Goal: Task Accomplishment & Management: Manage account settings

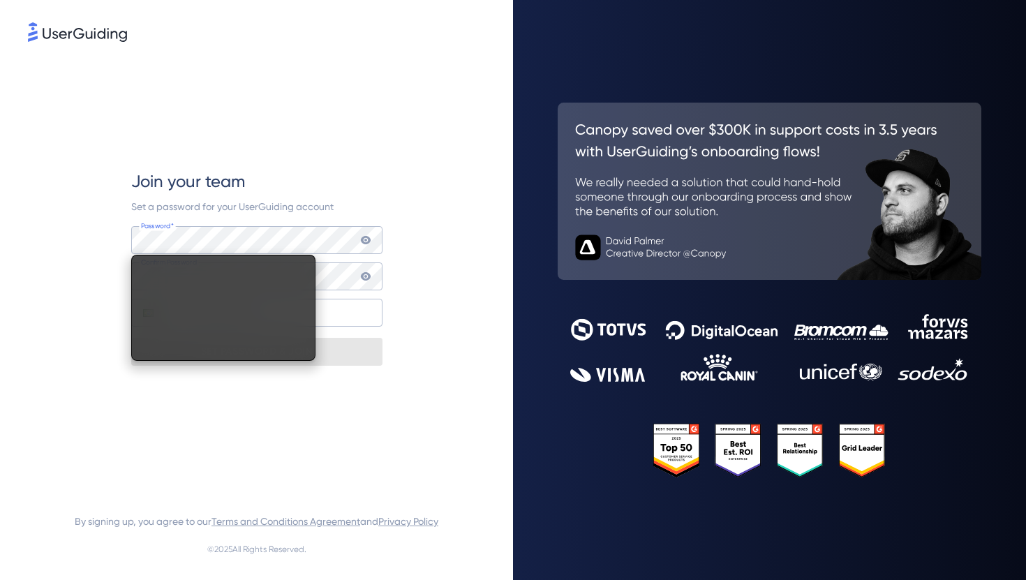
click at [98, 252] on div "Join your team Set a password for your UserGuiding account Password* Your passw…" at bounding box center [256, 268] width 457 height 446
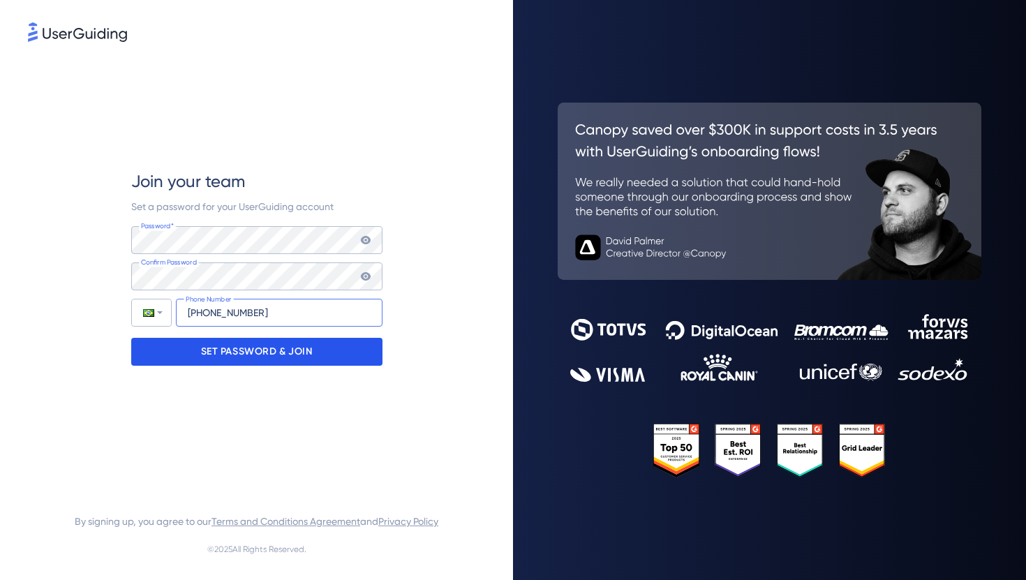
type input "[PHONE_NUMBER]"
click at [183, 345] on div "SET PASSWORD & JOIN" at bounding box center [256, 352] width 251 height 28
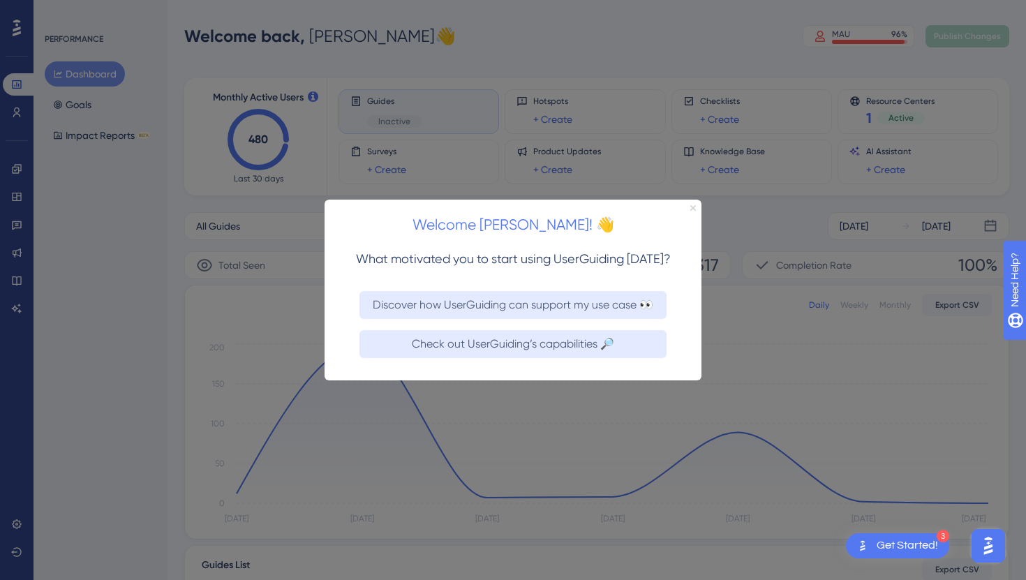
click at [692, 204] on icon "Close Preview" at bounding box center [693, 207] width 6 height 6
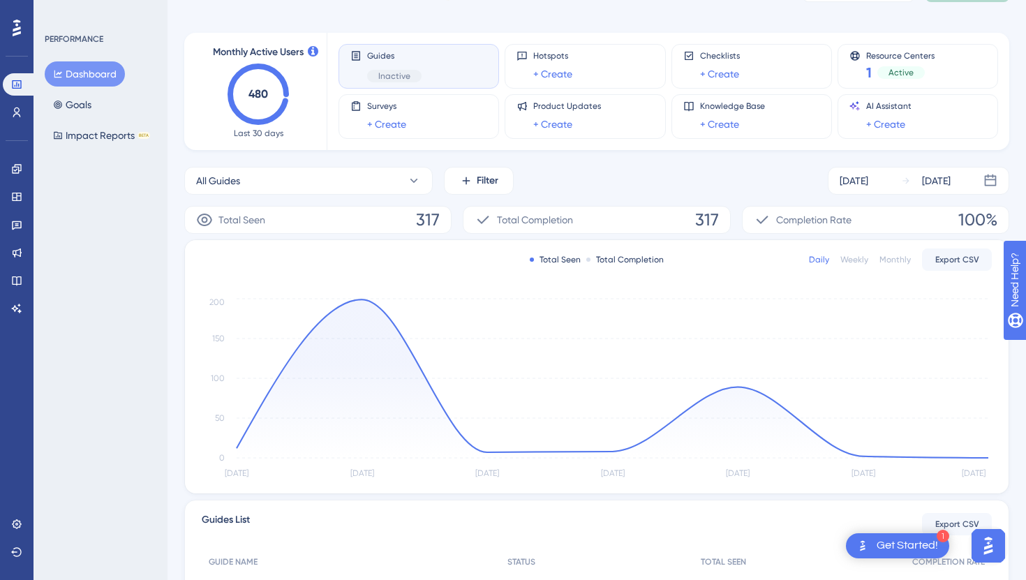
scroll to position [46, 0]
click at [11, 169] on icon at bounding box center [16, 168] width 11 height 11
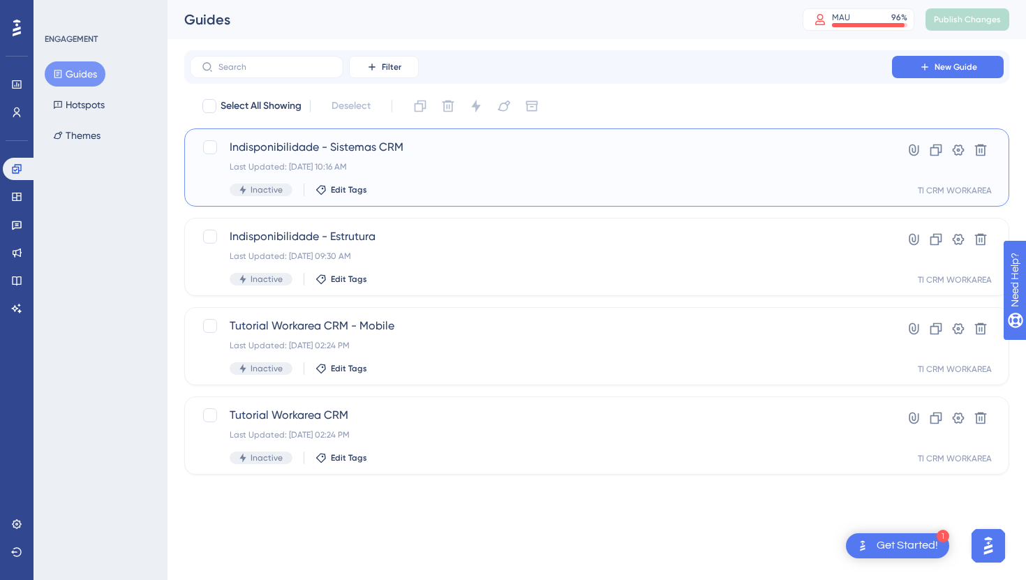
click at [470, 163] on div "Last Updated: [DATE] 10:16 AM" at bounding box center [541, 166] width 623 height 11
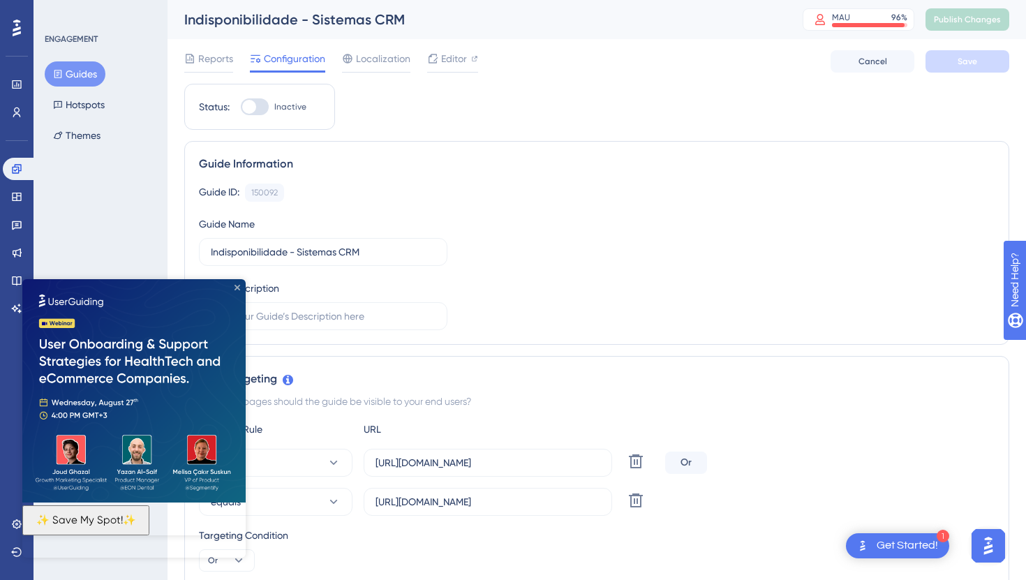
click at [238, 285] on icon "Close Preview" at bounding box center [238, 288] width 6 height 6
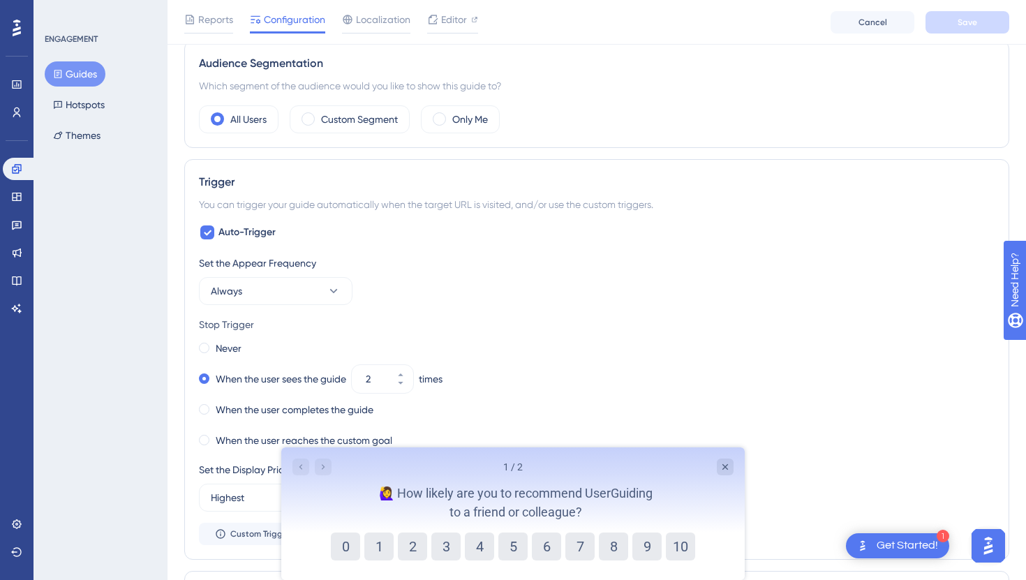
scroll to position [590, 0]
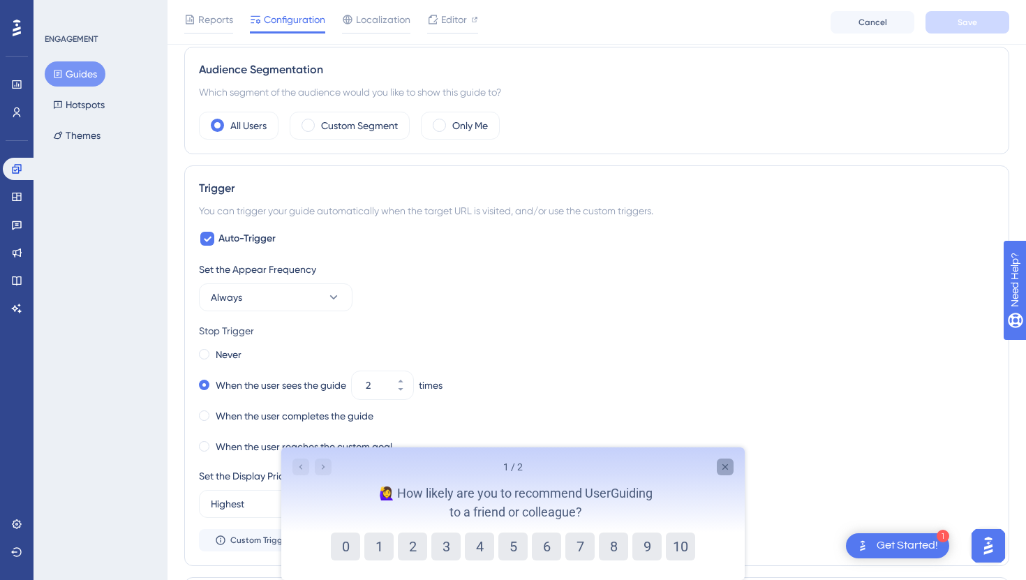
click at [720, 461] on icon "Close survey" at bounding box center [725, 466] width 11 height 11
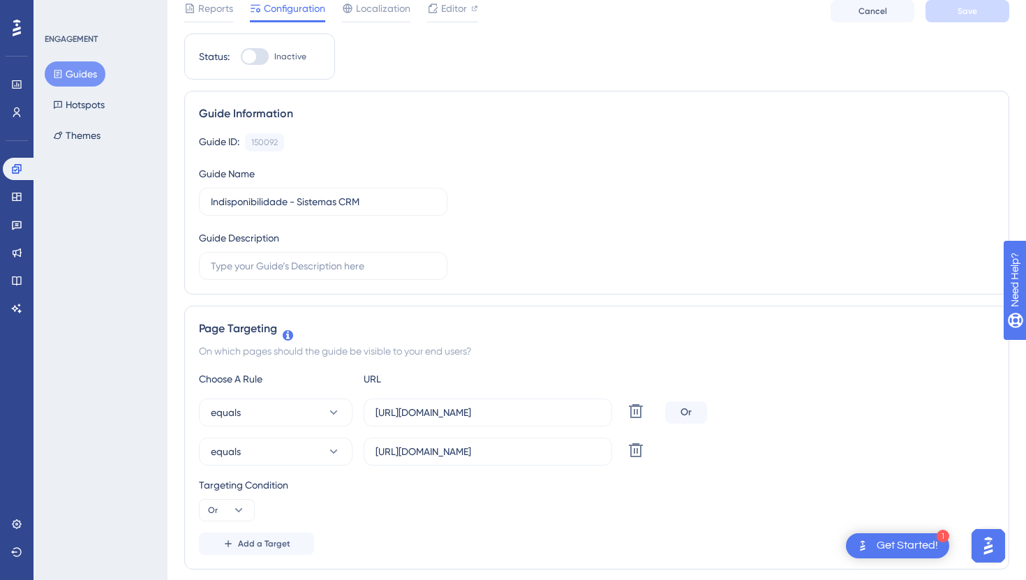
scroll to position [0, 0]
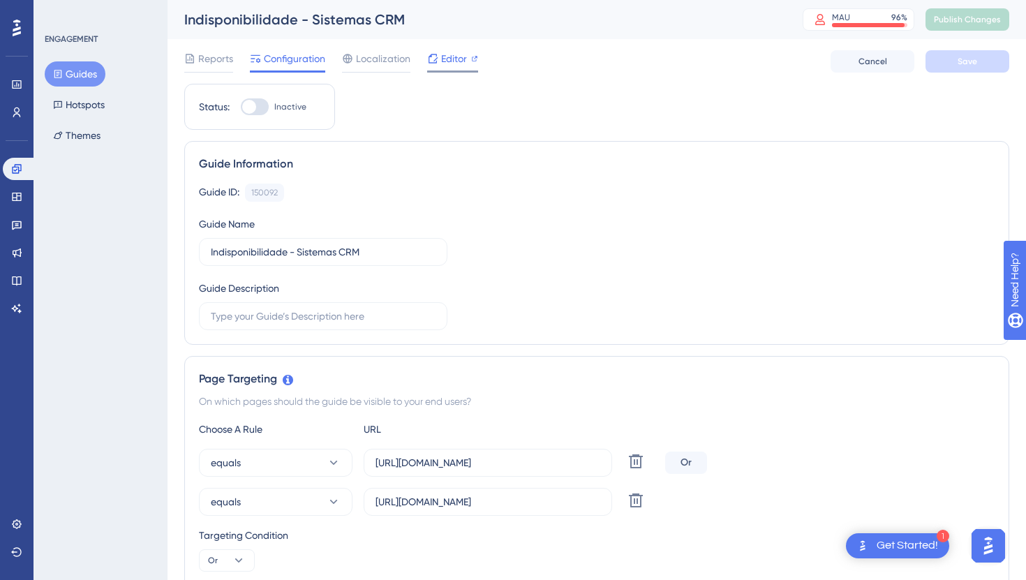
click at [436, 58] on icon at bounding box center [433, 58] width 9 height 9
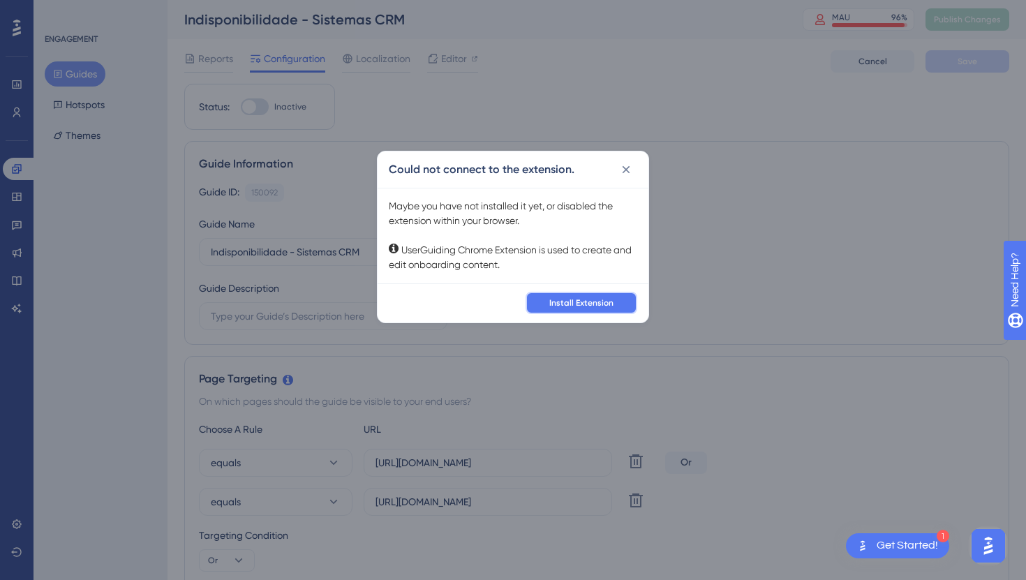
click at [579, 305] on span "Install Extension" at bounding box center [581, 302] width 64 height 11
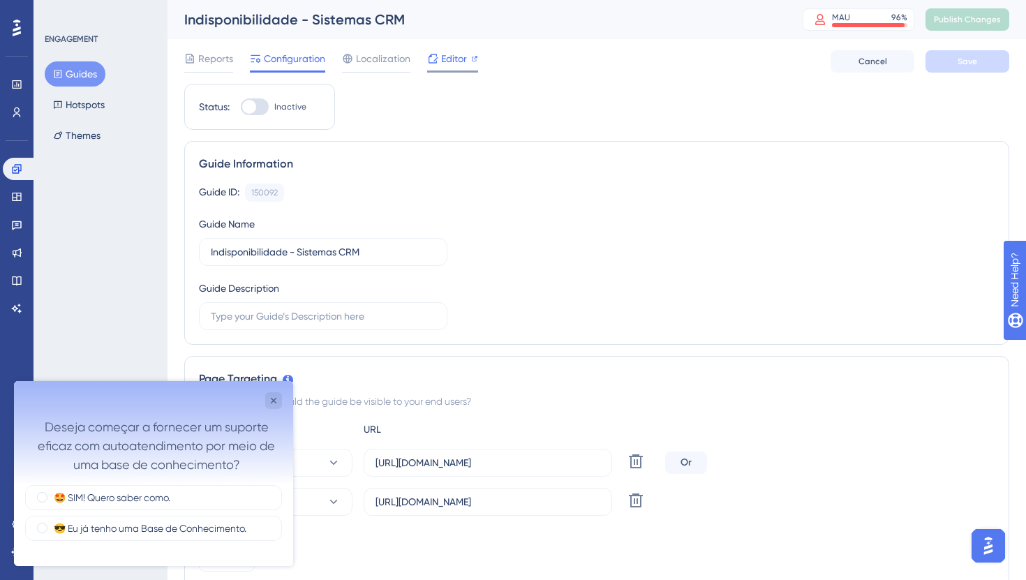
click at [441, 53] on span "Editor" at bounding box center [454, 58] width 26 height 17
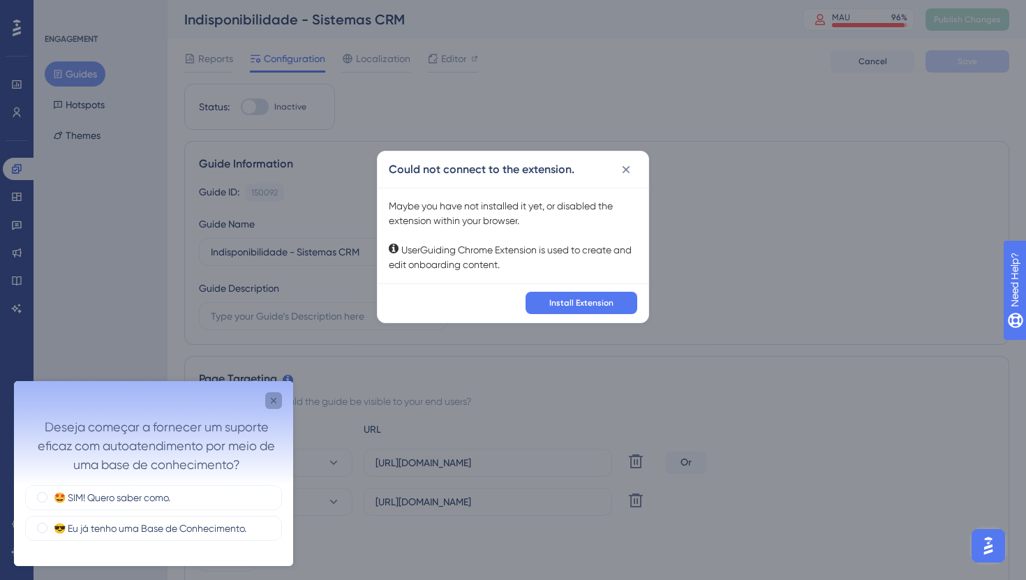
click at [272, 401] on icon "Close survey" at bounding box center [274, 401] width 6 height 6
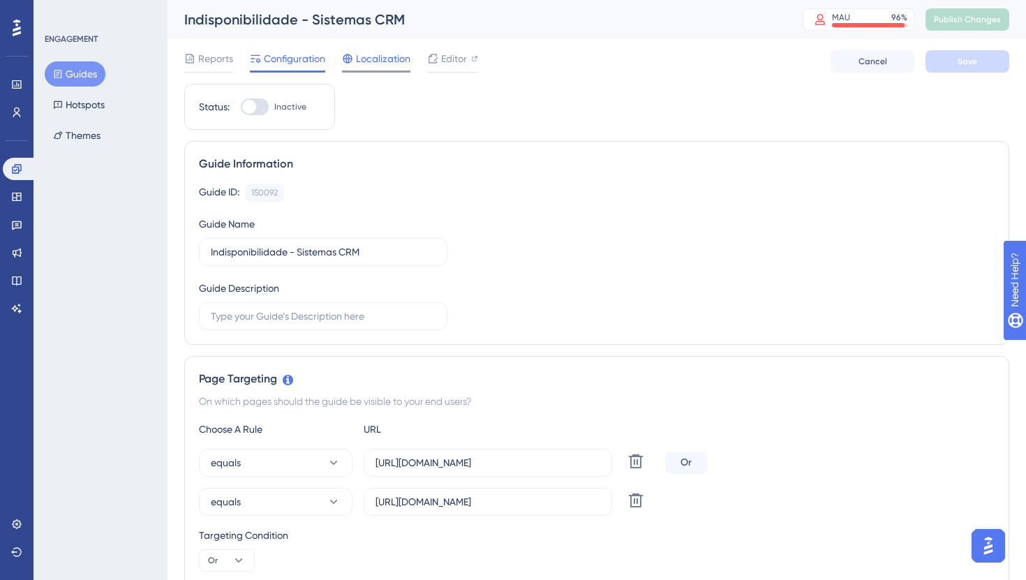
click at [367, 62] on span "Localization" at bounding box center [383, 58] width 54 height 17
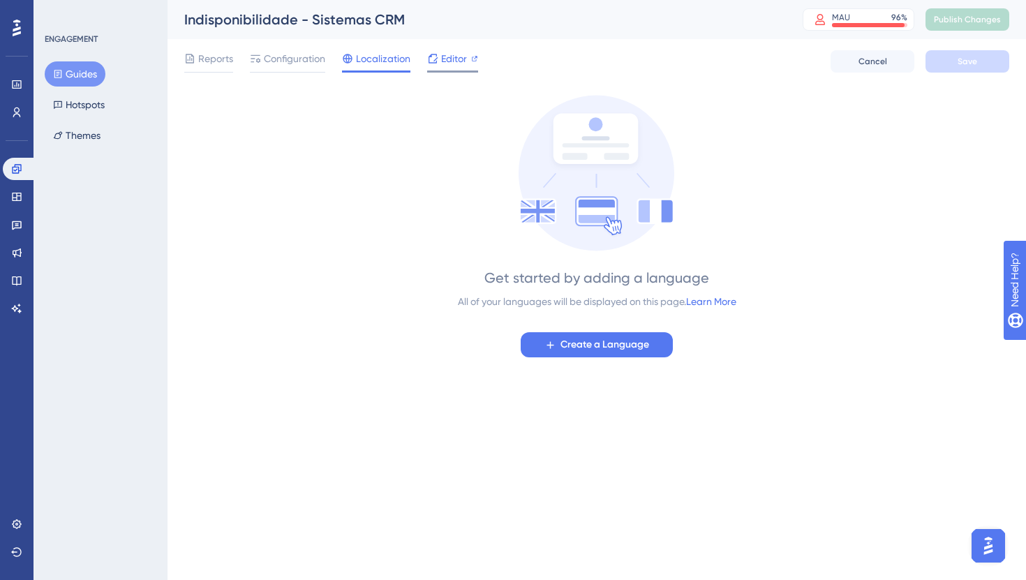
click at [433, 67] on div "Editor" at bounding box center [452, 61] width 51 height 22
click at [364, 211] on div "Get started by adding a language All of your languages will be displayed on thi…" at bounding box center [596, 226] width 825 height 262
click at [282, 59] on span "Configuration" at bounding box center [294, 58] width 61 height 17
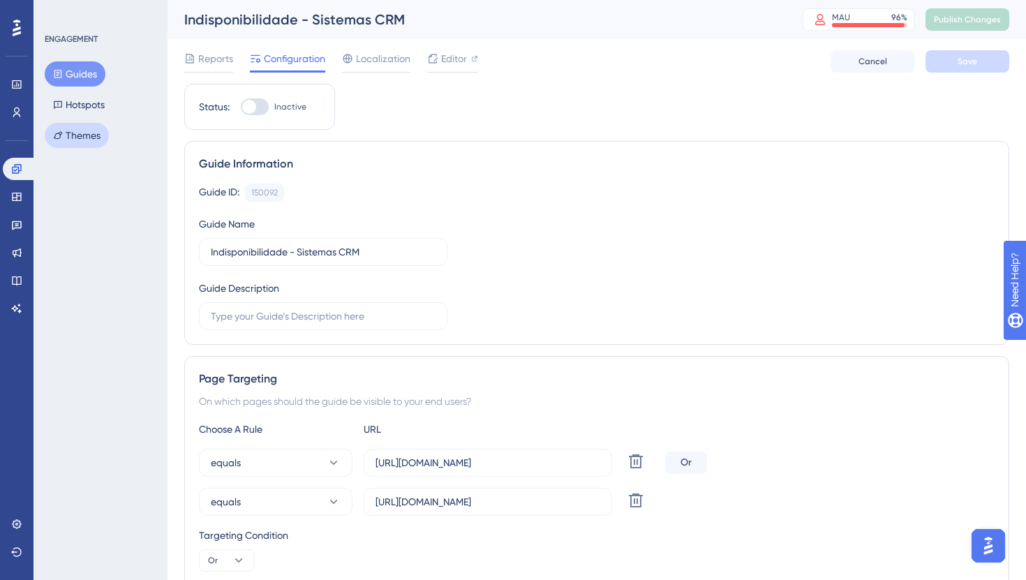
click at [91, 133] on button "Themes" at bounding box center [77, 135] width 64 height 25
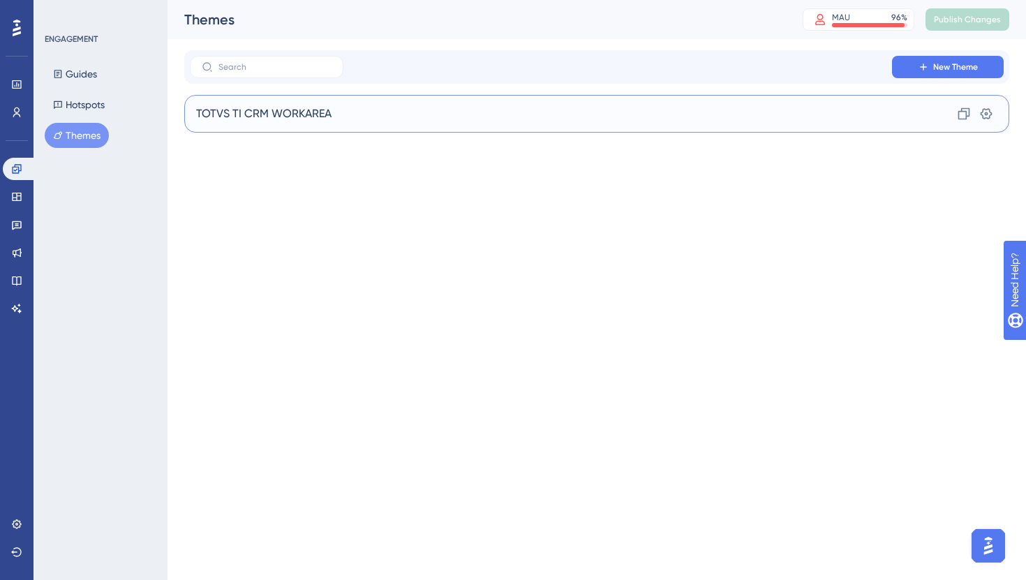
click at [304, 106] on span "TOTVS TI CRM WORKAREA" at bounding box center [263, 113] width 135 height 17
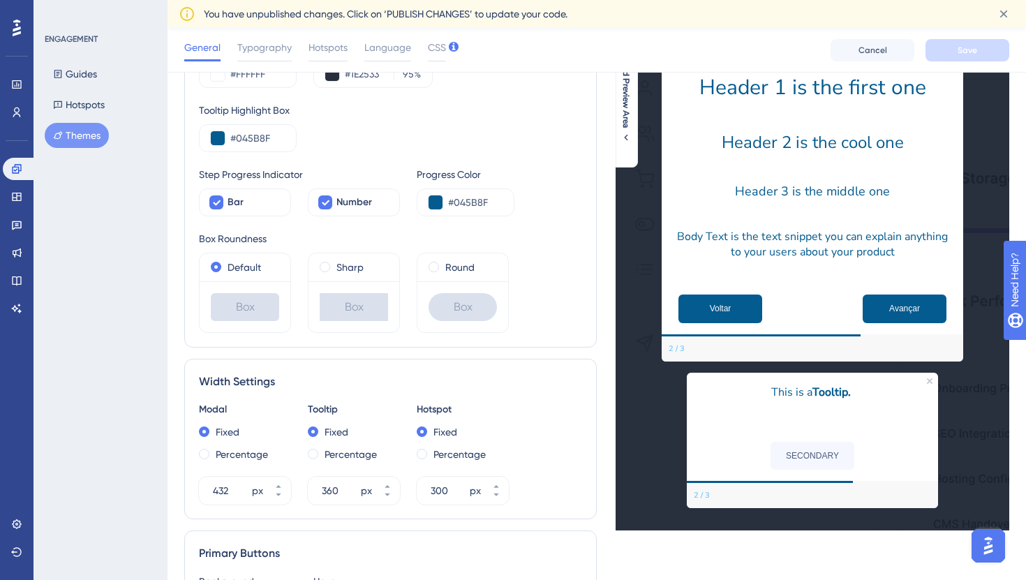
scroll to position [241, 0]
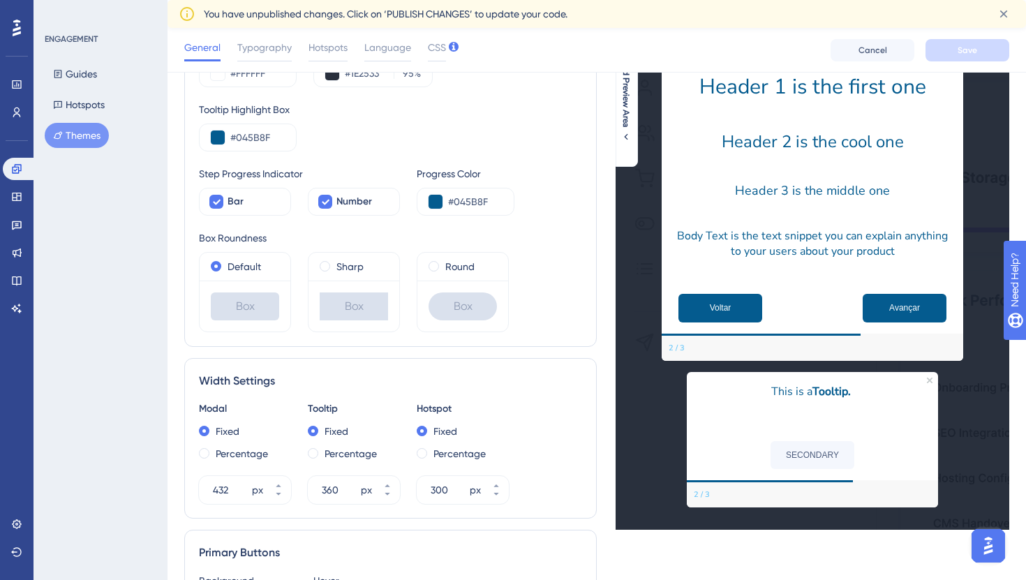
click at [781, 389] on p "This is a Tooltip." at bounding box center [812, 392] width 229 height 18
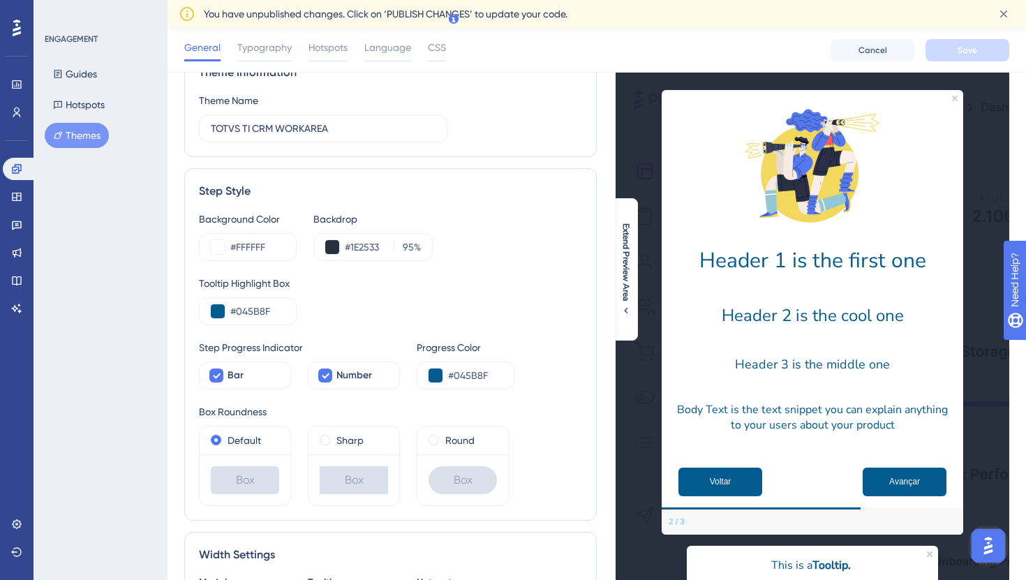
scroll to position [79, 0]
